Goal: Obtain resource: Download file/media

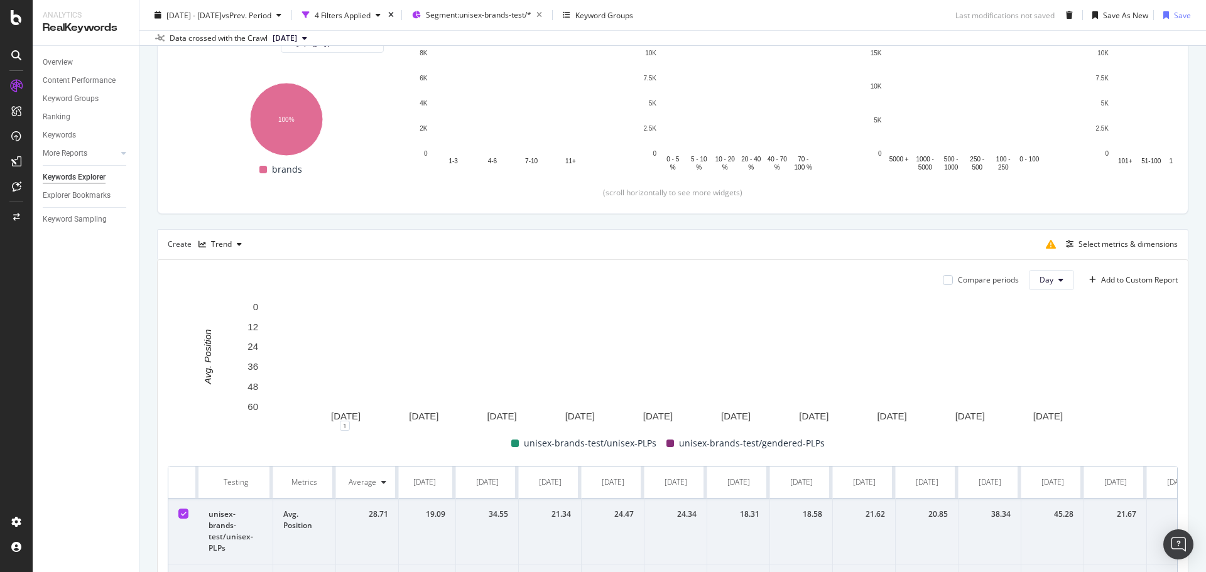
scroll to position [206, 0]
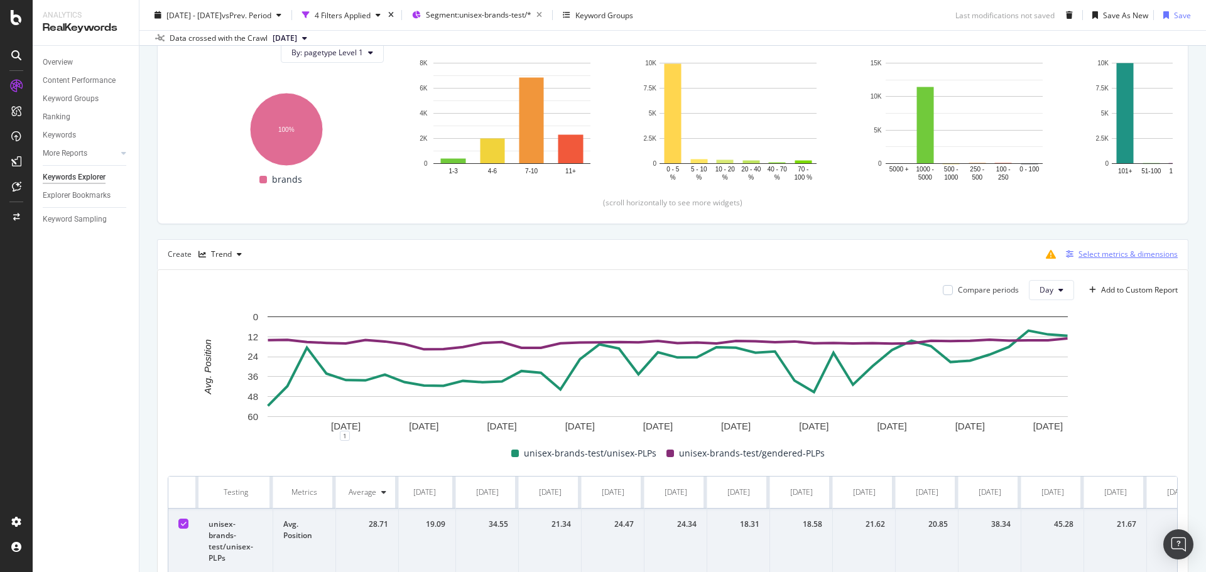
click at [803, 256] on div "button" at bounding box center [1070, 255] width 18 height 8
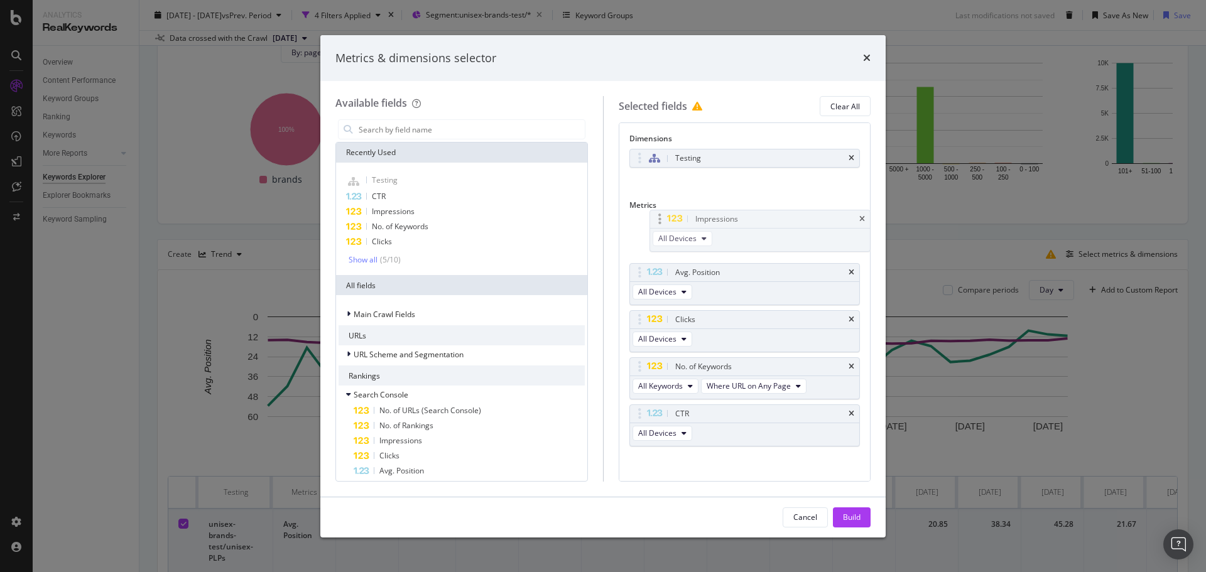
drag, startPoint x: 631, startPoint y: 369, endPoint x: 651, endPoint y: 221, distance: 149.0
click at [651, 221] on body "Analytics RealKeywords Overview Content Performance Keyword Groups Ranking Keyw…" at bounding box center [603, 286] width 1206 height 572
click at [803, 345] on div "Build" at bounding box center [852, 517] width 18 height 11
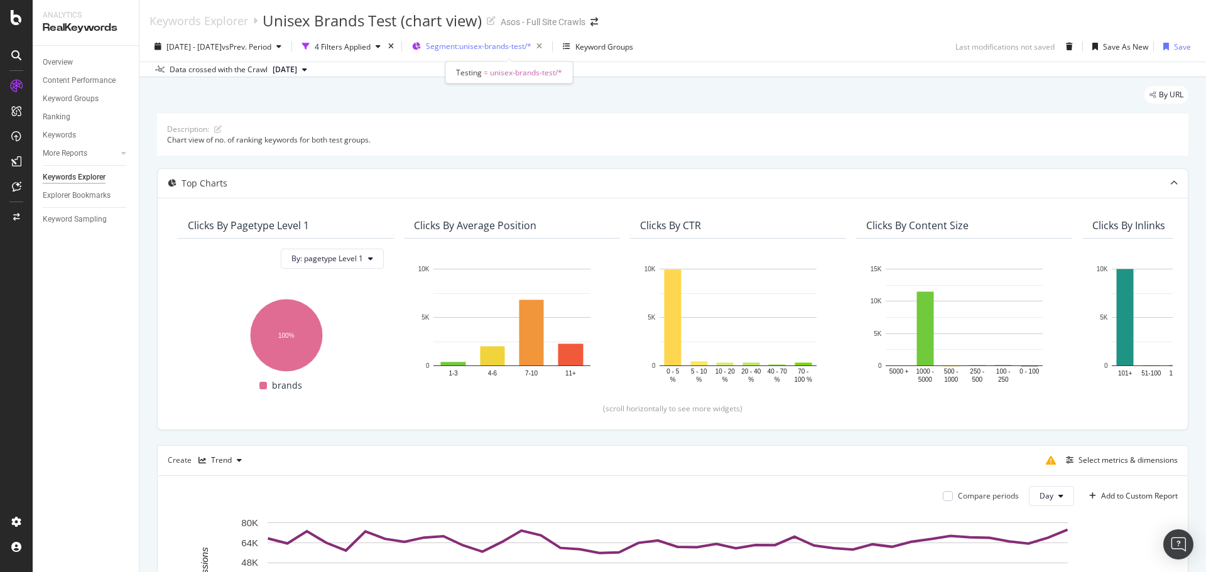
click at [522, 42] on span "Segment: unisex-brands-test/*" at bounding box center [479, 46] width 106 height 11
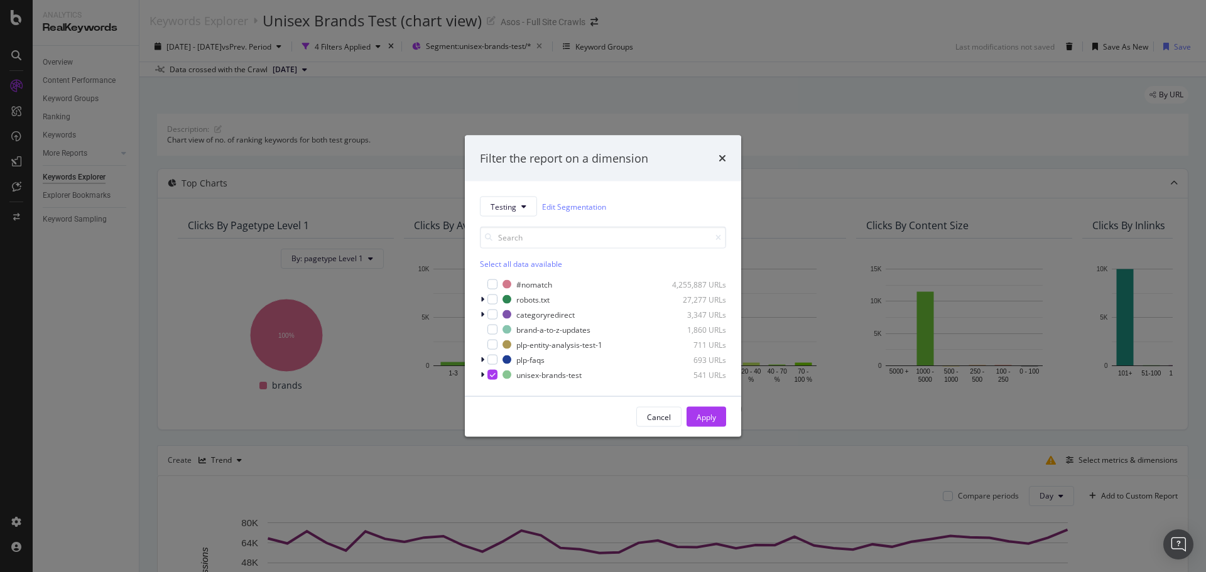
click at [369, 146] on div "Filter the report on a dimension Testing Edit Segmentation Select all data avai…" at bounding box center [603, 286] width 1206 height 572
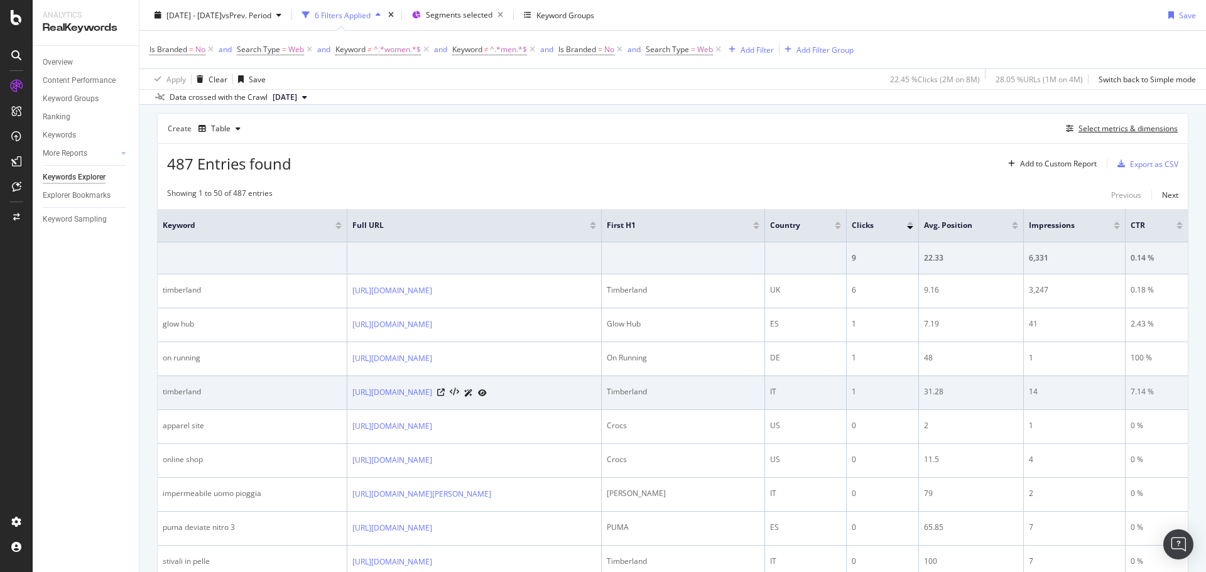
scroll to position [173, 0]
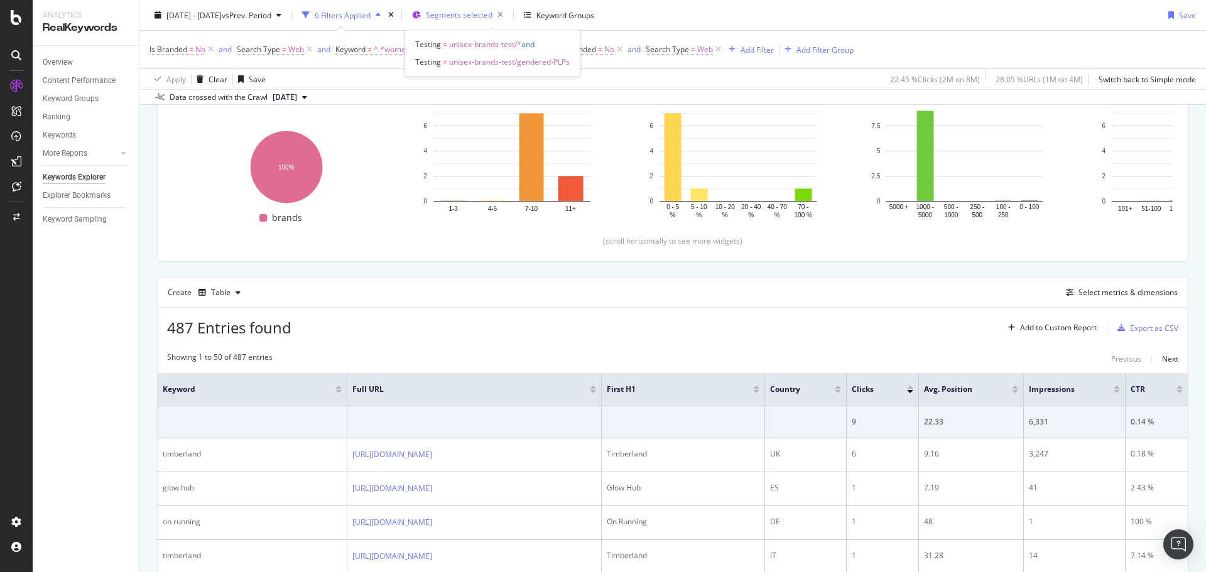
click at [477, 14] on span "Segments selected" at bounding box center [459, 14] width 67 height 11
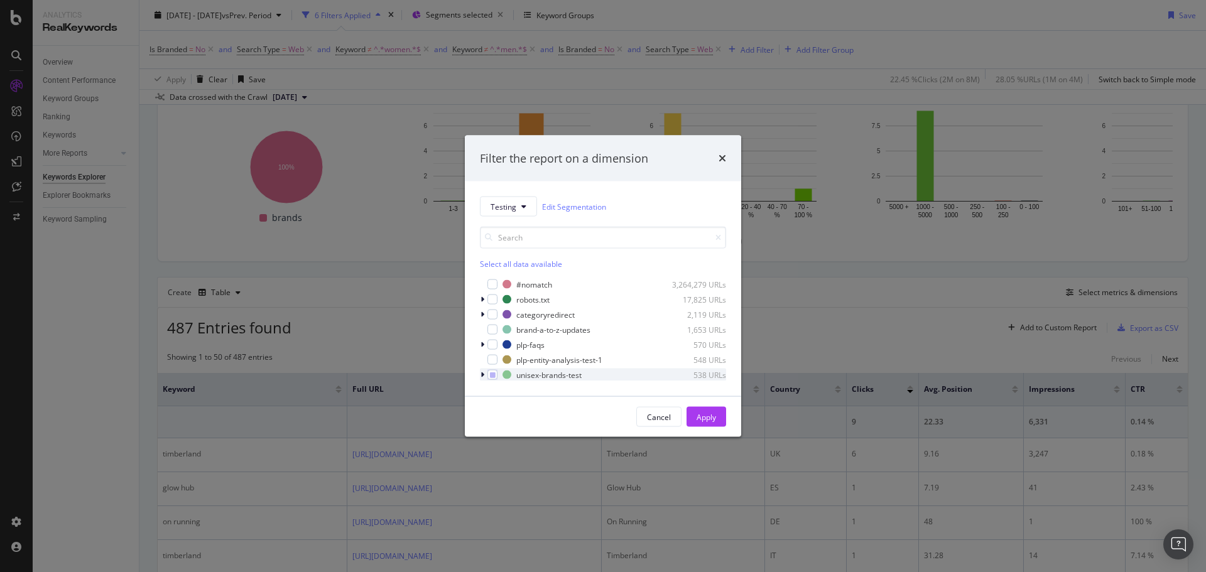
click at [482, 345] on icon "modal" at bounding box center [483, 375] width 4 height 8
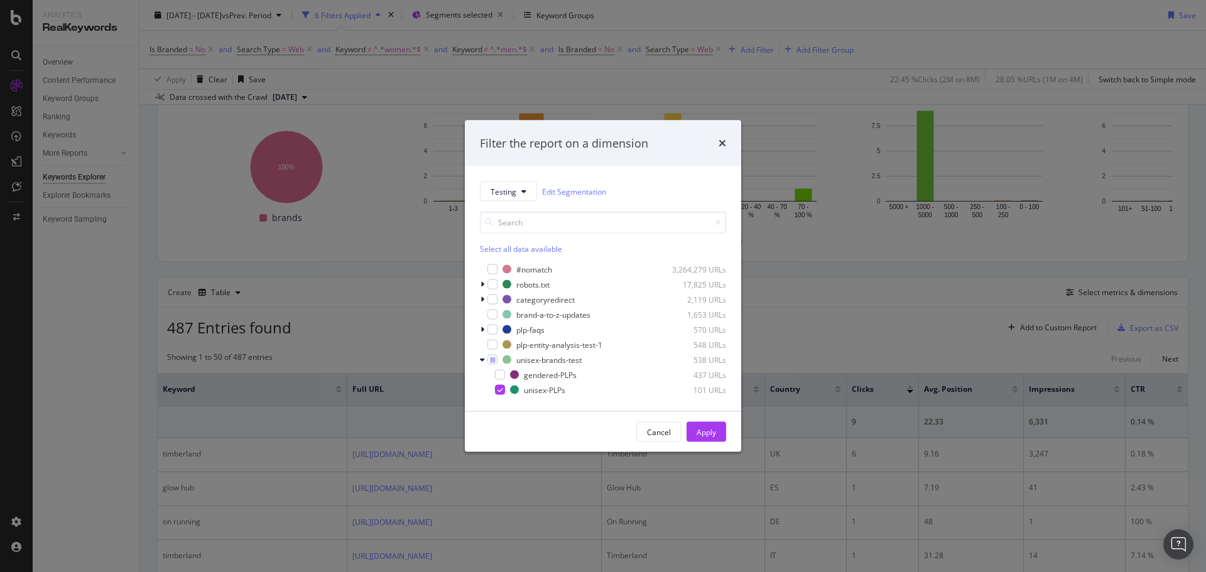
click at [803, 290] on div "Filter the report on a dimension Testing Edit Segmentation Select all data avai…" at bounding box center [603, 286] width 1206 height 572
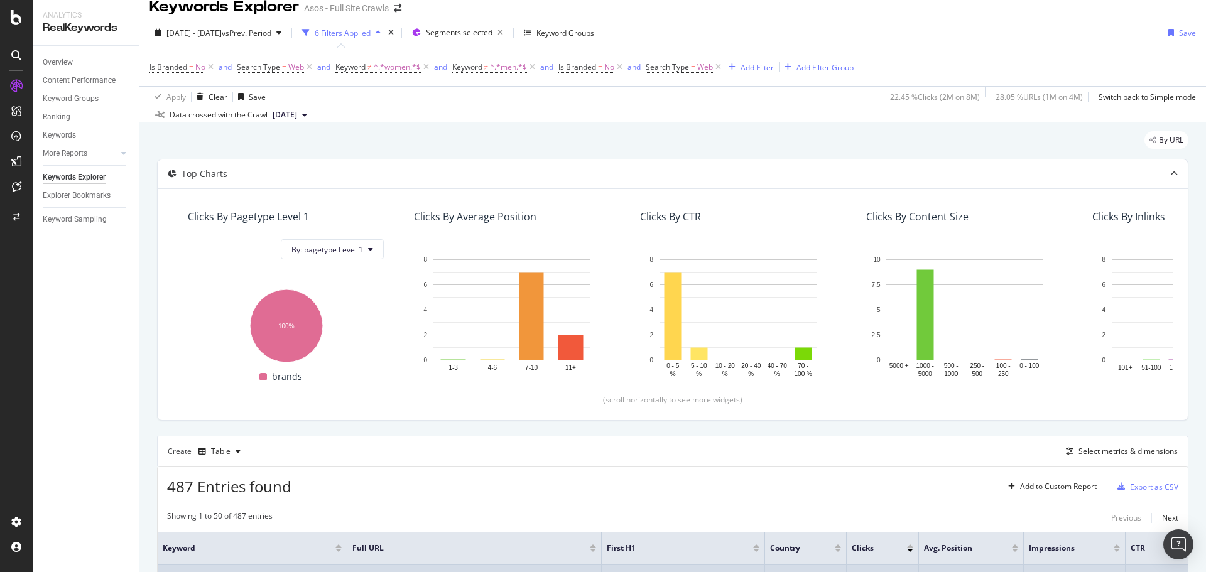
scroll to position [0, 0]
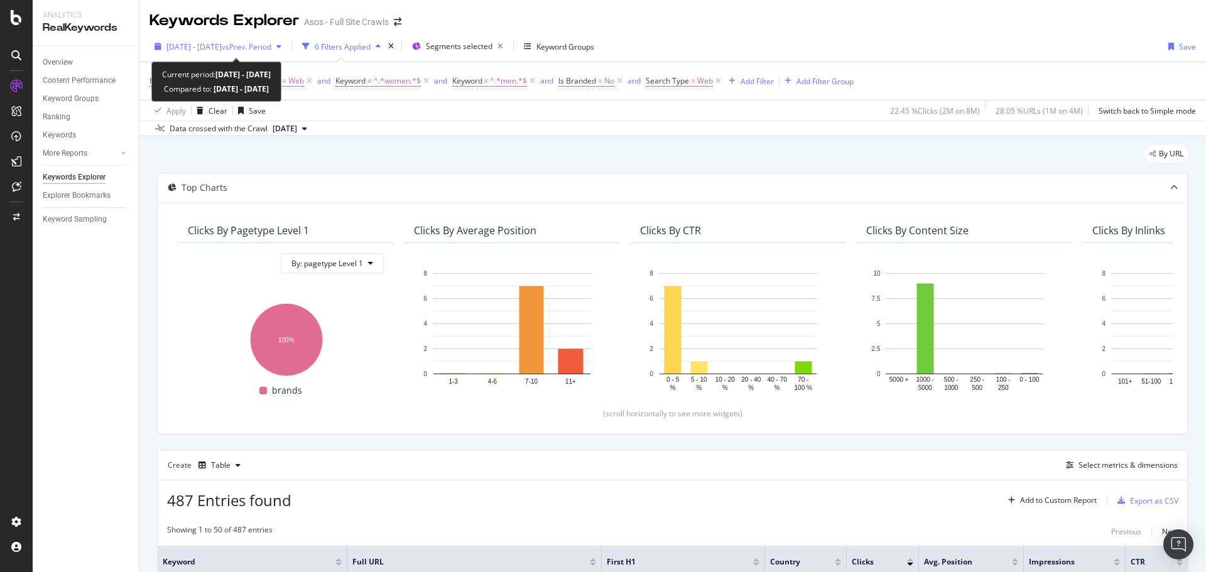
click at [222, 43] on span "2025 Jul. 28th - Aug. 18th" at bounding box center [193, 46] width 55 height 11
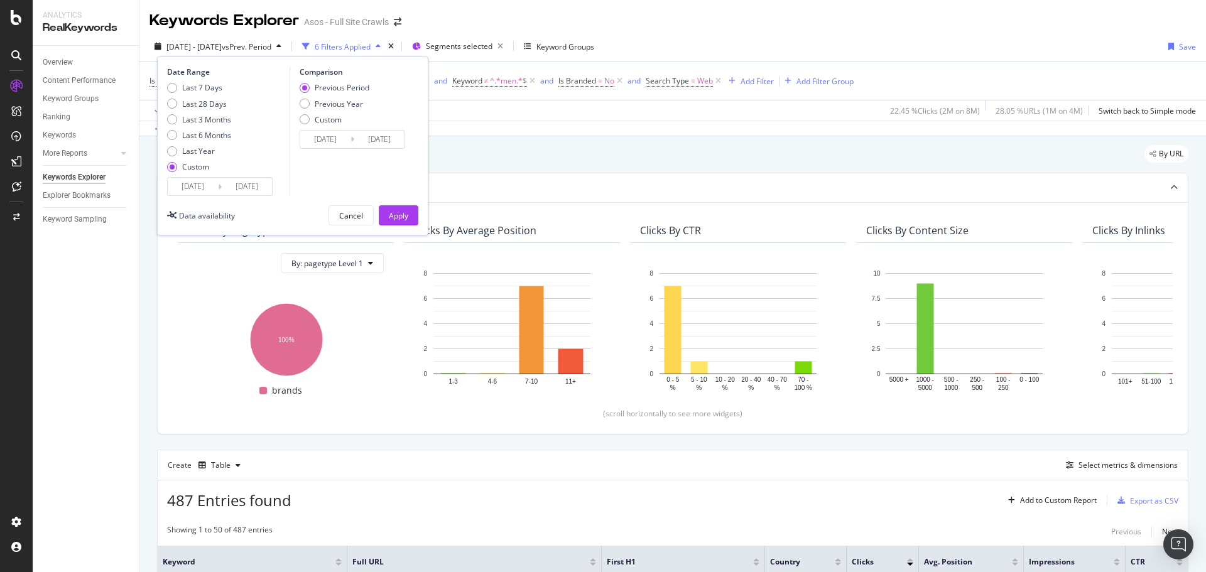
click at [209, 191] on input "2025/07/28" at bounding box center [193, 187] width 50 height 18
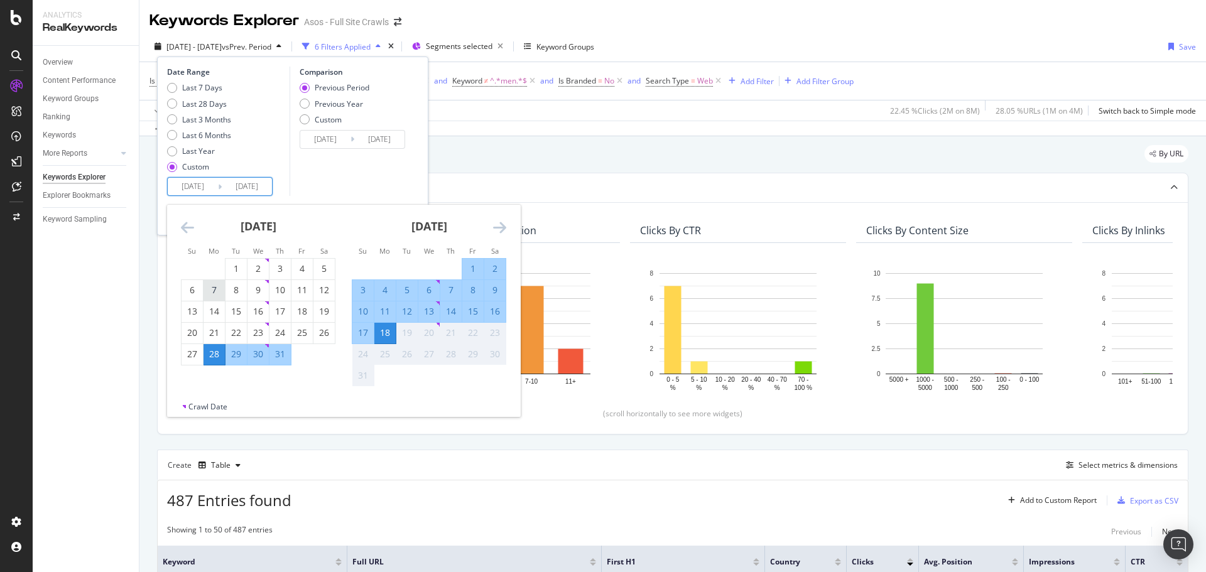
click at [212, 292] on div "7" at bounding box center [214, 290] width 21 height 13
type input "2025/07/07"
type input "2025/05/25"
type input "2025/07/06"
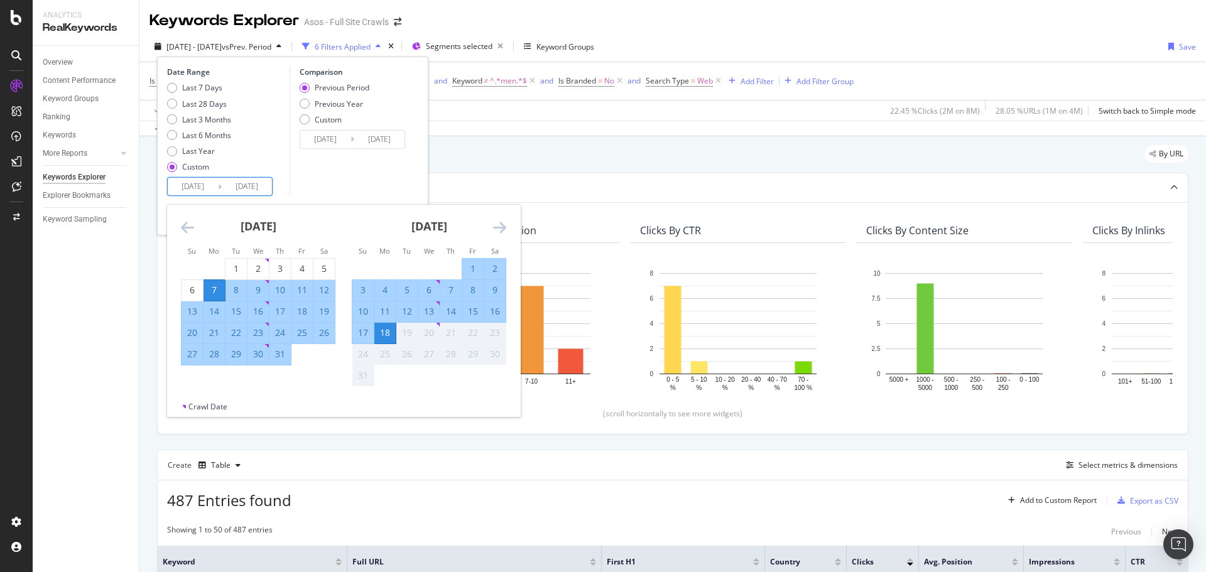
click at [364, 334] on div "17" at bounding box center [362, 333] width 21 height 13
type input "2025/08/17"
type input "2025/05/26"
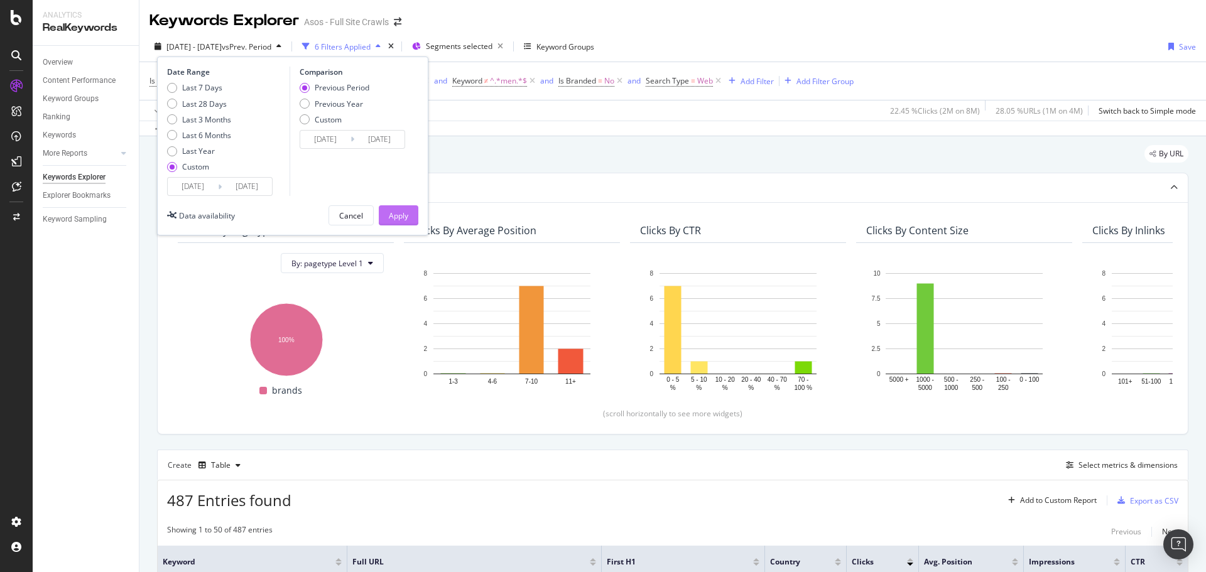
click at [393, 209] on div "Apply" at bounding box center [398, 215] width 19 height 19
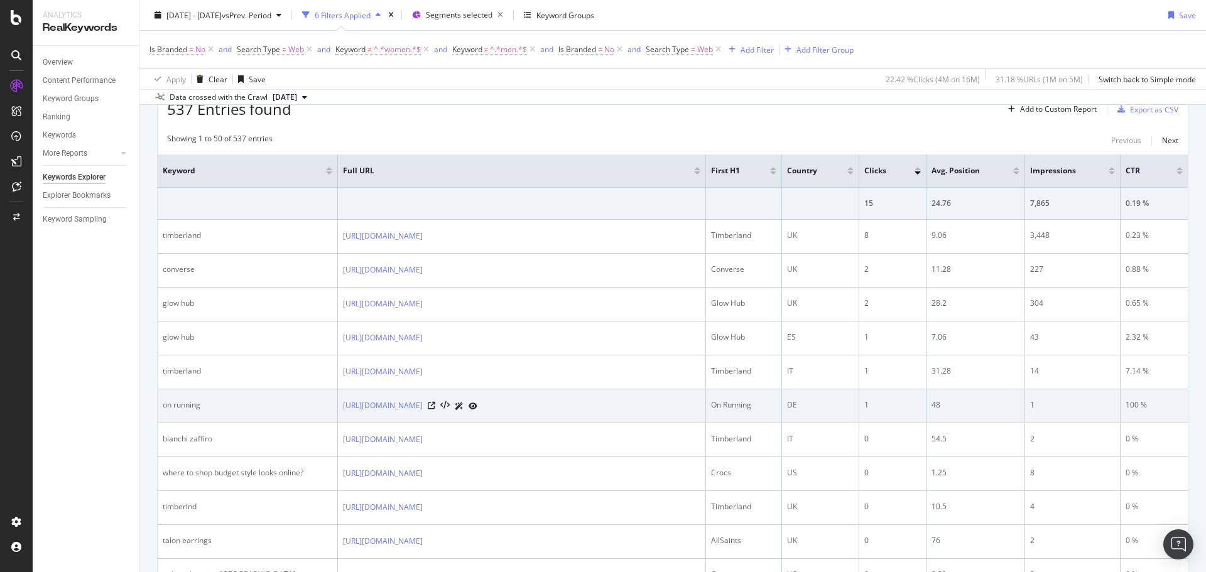
scroll to position [329, 0]
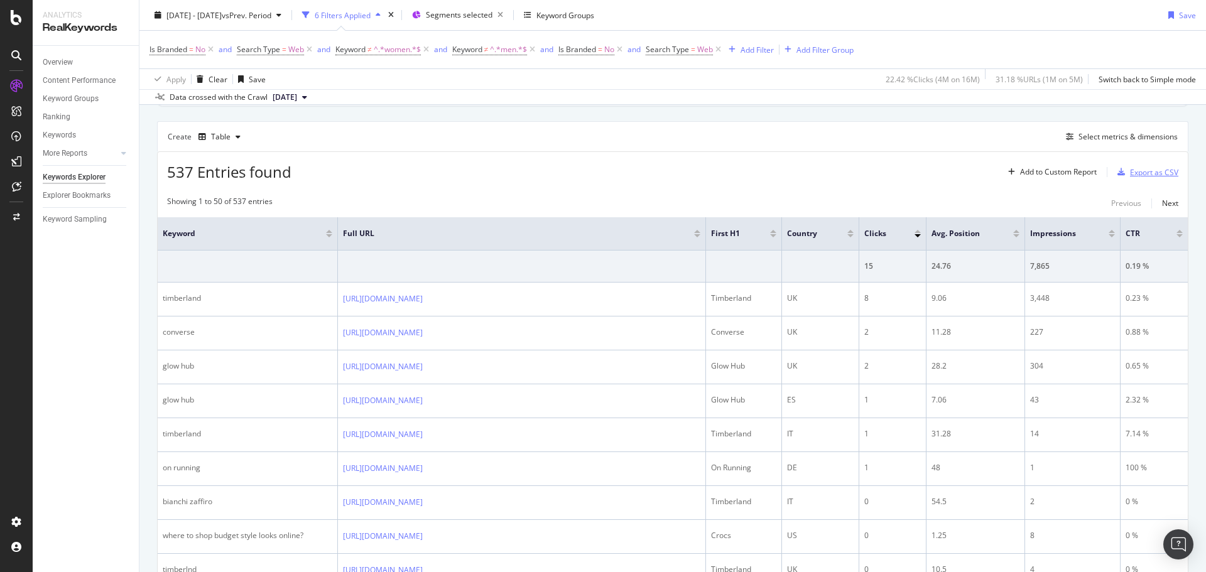
click at [803, 173] on div "Export as CSV" at bounding box center [1154, 172] width 48 height 11
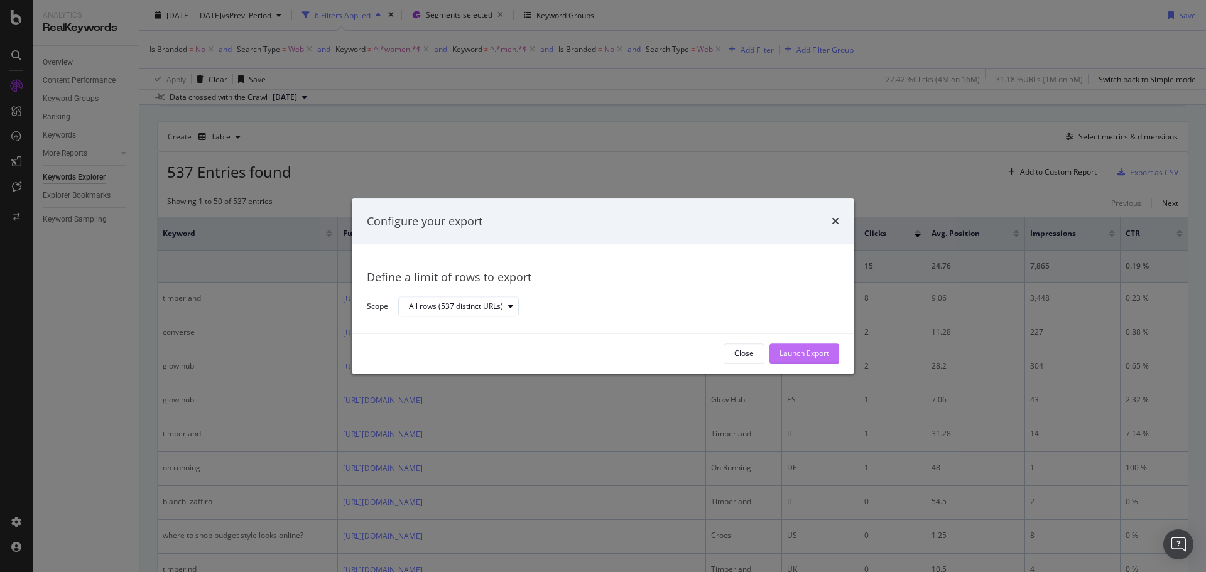
click at [803, 345] on div "Launch Export" at bounding box center [805, 354] width 50 height 11
